Goal: Task Accomplishment & Management: Use online tool/utility

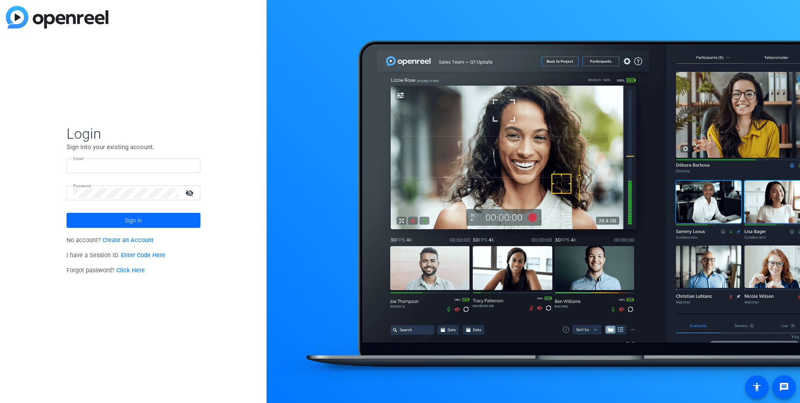
type input "[PERSON_NAME][EMAIL_ADDRESS][DOMAIN_NAME]"
click at [151, 215] on span at bounding box center [134, 220] width 134 height 20
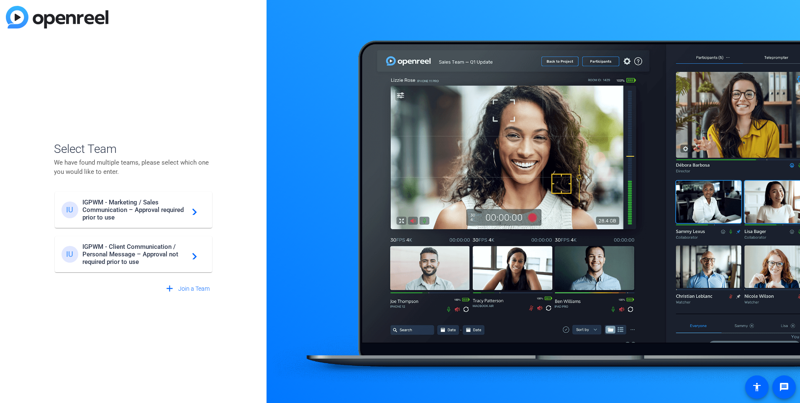
click at [116, 211] on span "IGPWM - Marketing / Sales Communication – Approval required prior to use" at bounding box center [134, 209] width 105 height 23
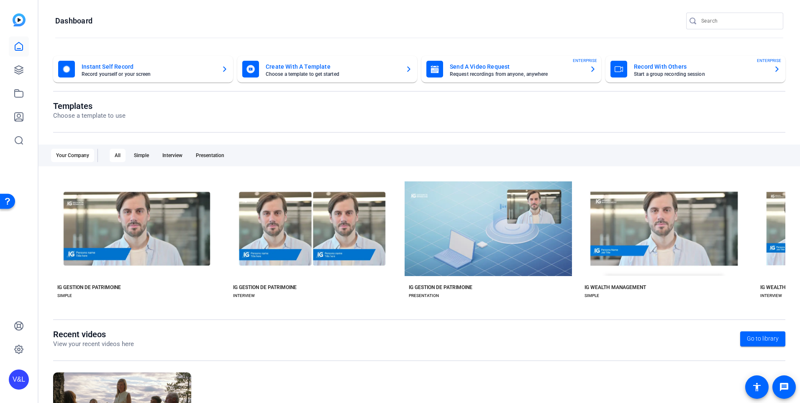
click at [339, 63] on mat-card-title "Create With A Template" at bounding box center [332, 67] width 133 height 10
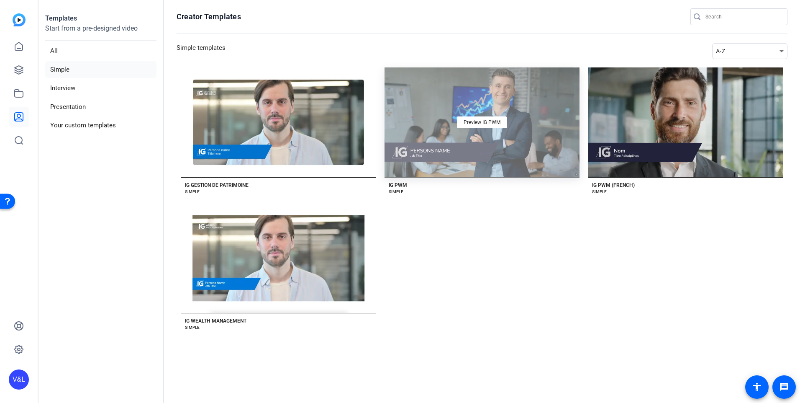
click at [496, 98] on div "Preview IG PWM" at bounding box center [483, 122] width 196 height 110
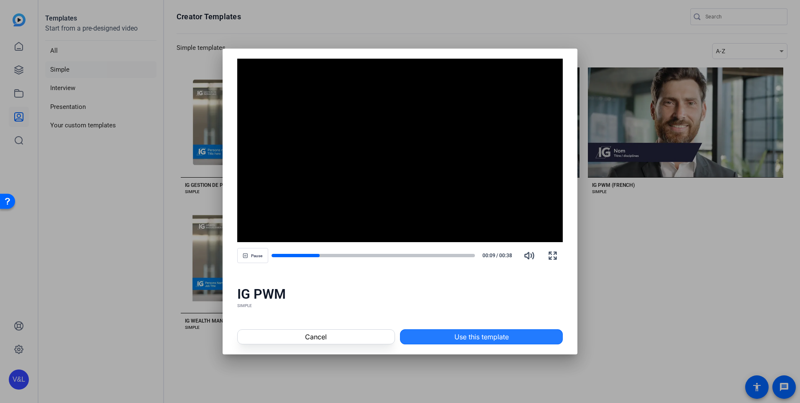
click at [489, 335] on span "Use this template" at bounding box center [482, 337] width 54 height 10
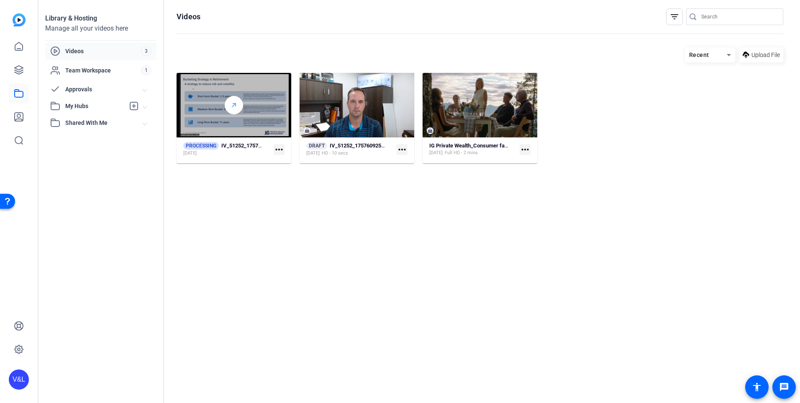
click at [242, 103] on div at bounding box center [234, 105] width 18 height 18
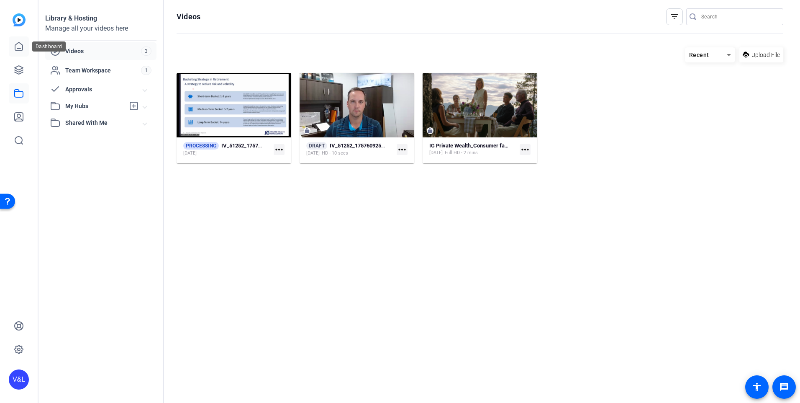
click at [20, 48] on icon at bounding box center [19, 46] width 8 height 8
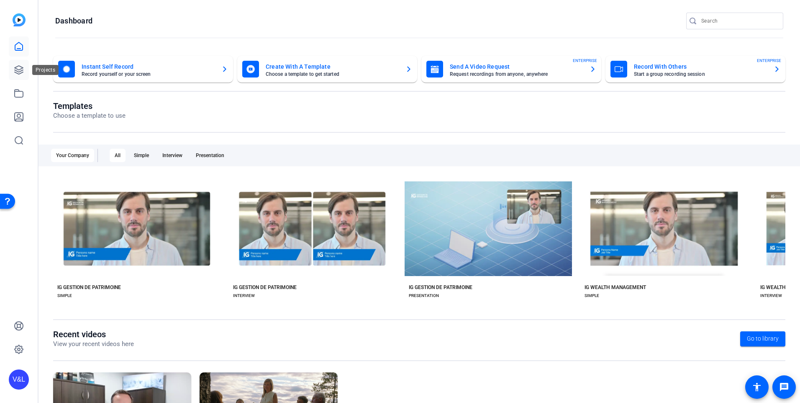
click at [23, 71] on icon at bounding box center [19, 70] width 10 height 10
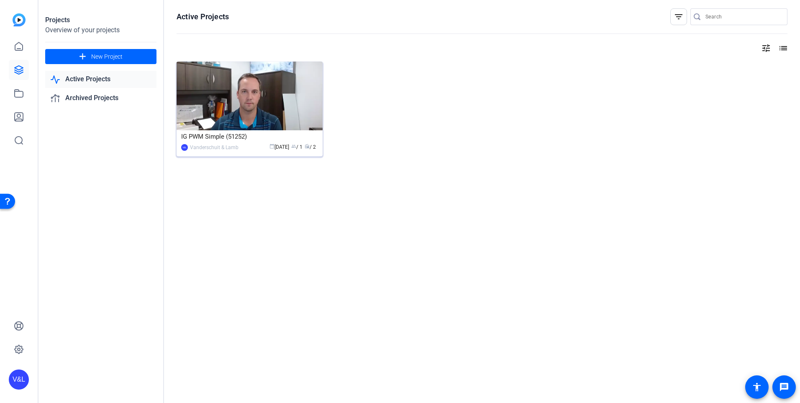
click at [270, 105] on img at bounding box center [250, 96] width 146 height 69
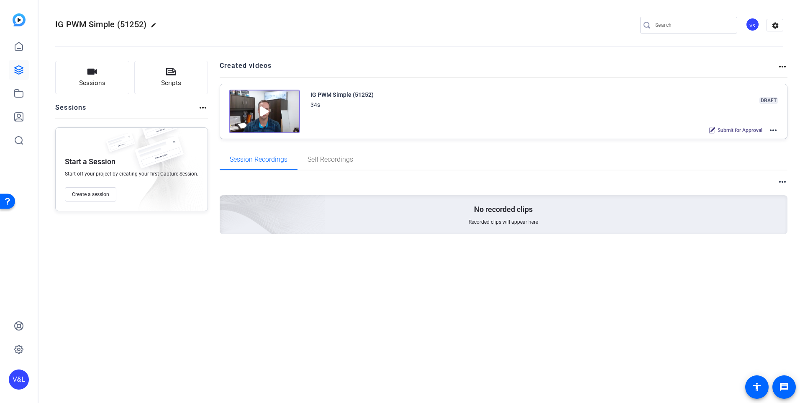
click at [276, 100] on img at bounding box center [264, 112] width 71 height 44
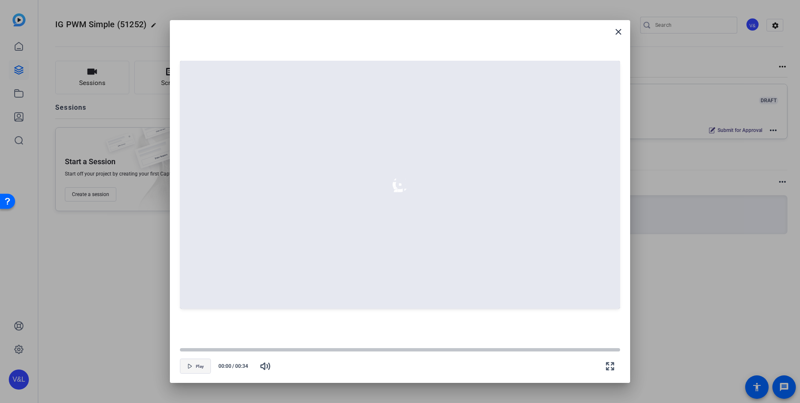
click at [184, 364] on span "button" at bounding box center [195, 366] width 30 height 20
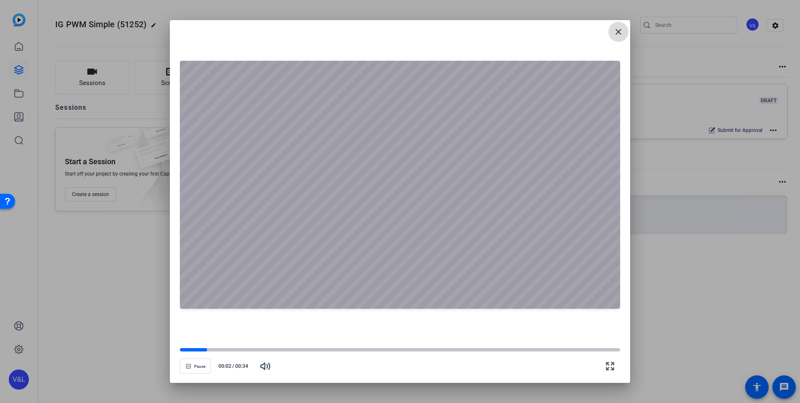
click at [613, 24] on span at bounding box center [619, 32] width 20 height 20
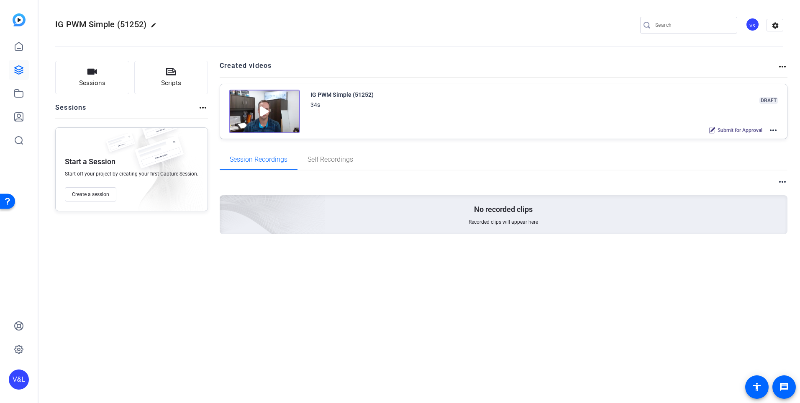
click at [770, 129] on mat-icon "more_horiz" at bounding box center [774, 130] width 10 height 10
click at [736, 140] on span "Edit in Creator" at bounding box center [743, 140] width 58 height 10
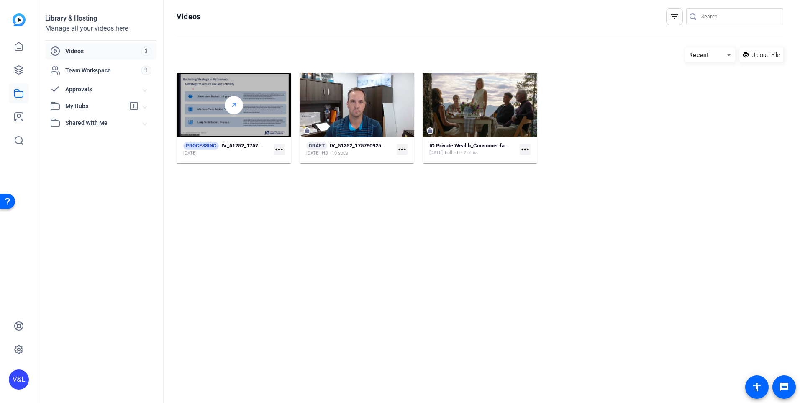
click at [230, 107] on div at bounding box center [234, 105] width 18 height 18
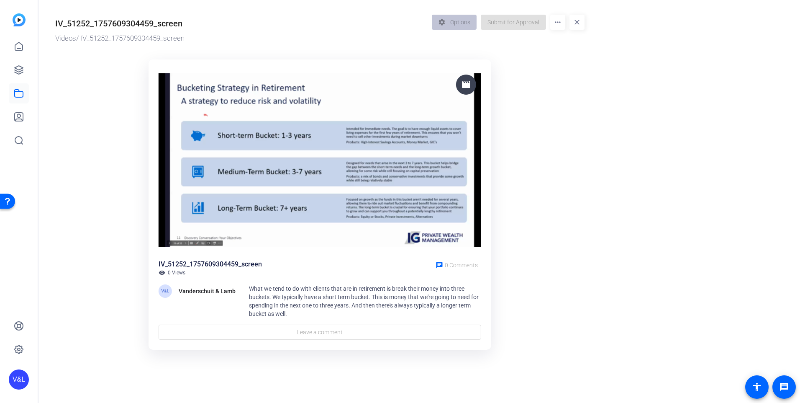
click at [338, 178] on img at bounding box center [320, 160] width 323 height 182
click at [269, 182] on img at bounding box center [320, 160] width 323 height 182
click at [246, 193] on img at bounding box center [320, 160] width 323 height 182
click at [183, 265] on div "IV_51252_1757609304459_screen" at bounding box center [210, 264] width 103 height 10
click at [176, 272] on span "0 Views" at bounding box center [177, 272] width 18 height 7
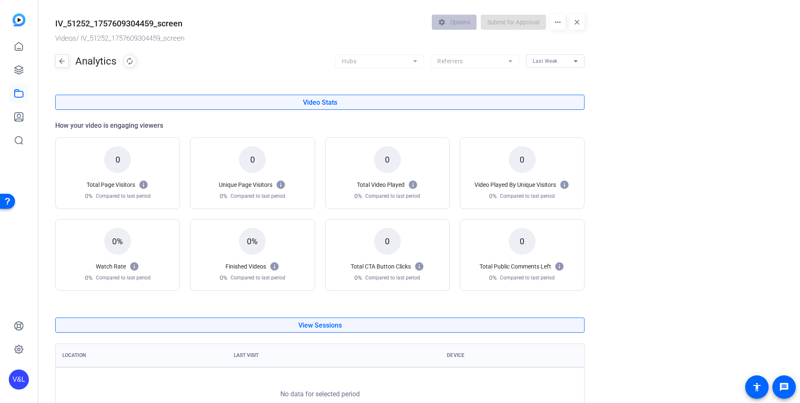
click at [54, 63] on div "IV_51252_1757609304459_screen Videos / IV_51252_1757609304459_screen settings O…" at bounding box center [316, 229] width 555 height 458
click at [59, 57] on mat-icon "arrow_back" at bounding box center [62, 60] width 13 height 13
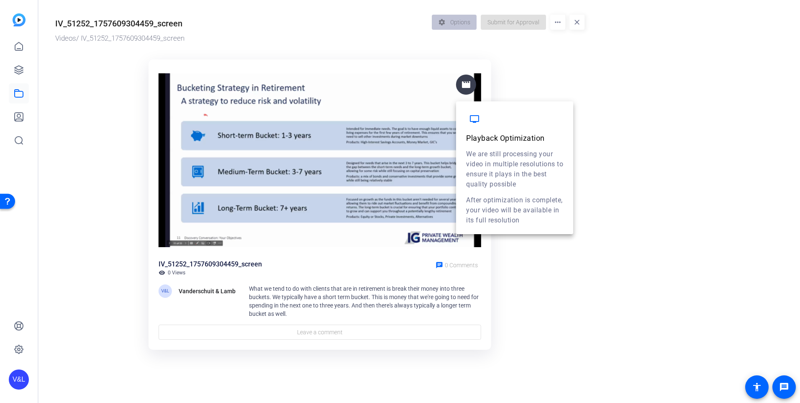
click at [462, 84] on mat-icon "movie" at bounding box center [466, 85] width 10 height 10
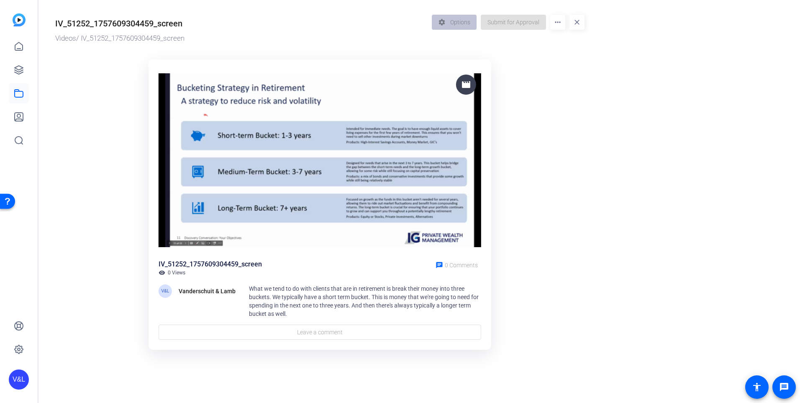
click at [114, 135] on ktd-grid "movie IV_51252_1757609304459_screen visibility 0 Views chat 0 Comments V&L Vand…" at bounding box center [320, 204] width 530 height 301
click at [16, 51] on icon at bounding box center [19, 46] width 10 height 10
